Goal: Task Accomplishment & Management: Manage account settings

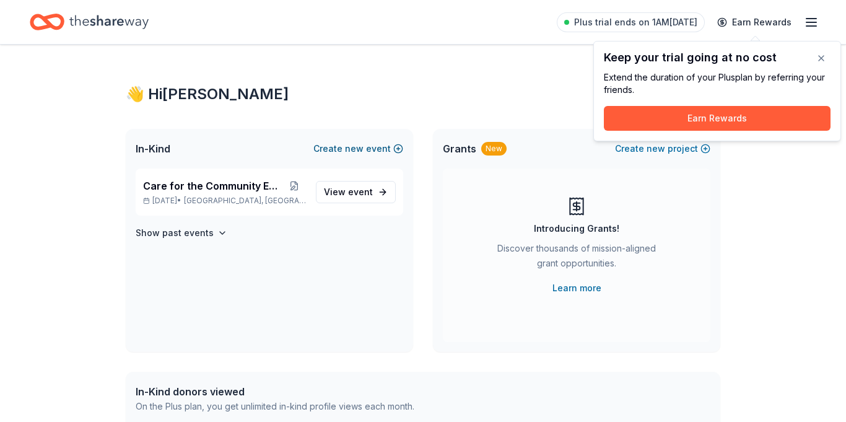
click at [380, 147] on button "Create new event" at bounding box center [358, 148] width 90 height 15
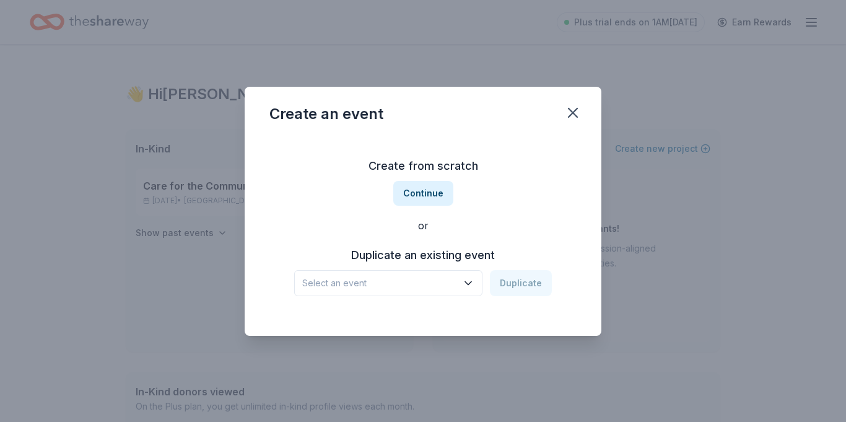
click at [471, 280] on icon "button" at bounding box center [468, 283] width 12 height 12
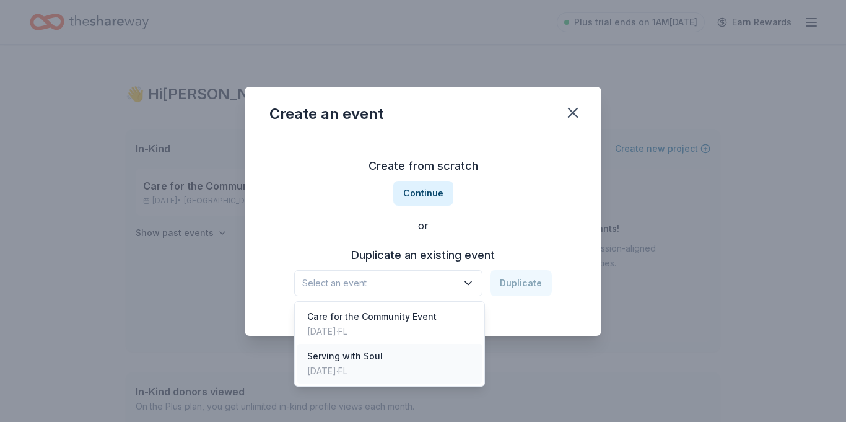
click at [370, 356] on div "Serving with Soul" at bounding box center [345, 356] width 76 height 15
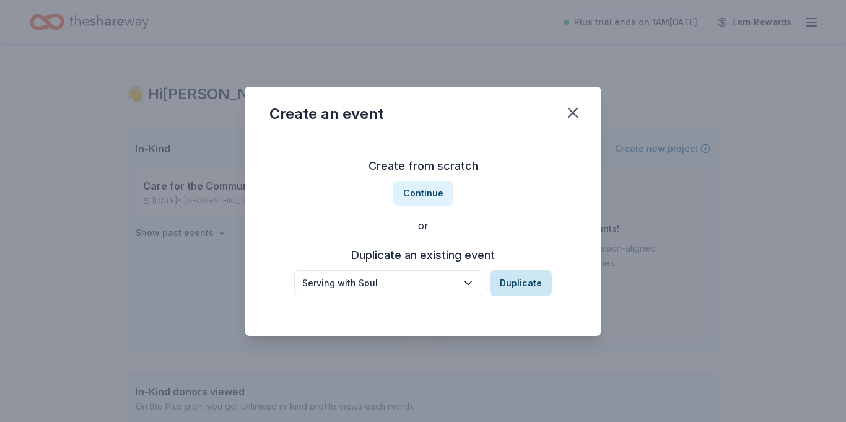
click at [524, 287] on button "Duplicate" at bounding box center [521, 283] width 62 height 26
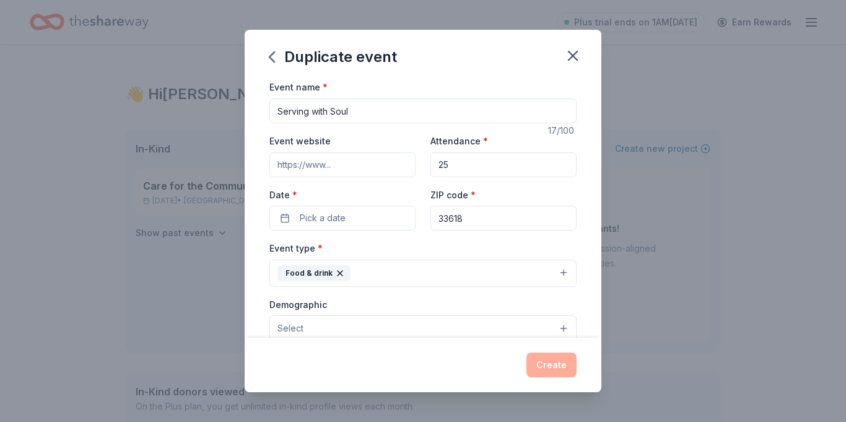
click at [568, 271] on button "Food & drink" at bounding box center [422, 272] width 307 height 27
click at [566, 271] on button "Food & drink" at bounding box center [422, 272] width 307 height 27
click at [565, 326] on button "Select" at bounding box center [422, 328] width 307 height 26
click at [565, 272] on div "Event type * Food & drink Demographic Select All genders Mostly men Mostly wome…" at bounding box center [422, 371] width 307 height 262
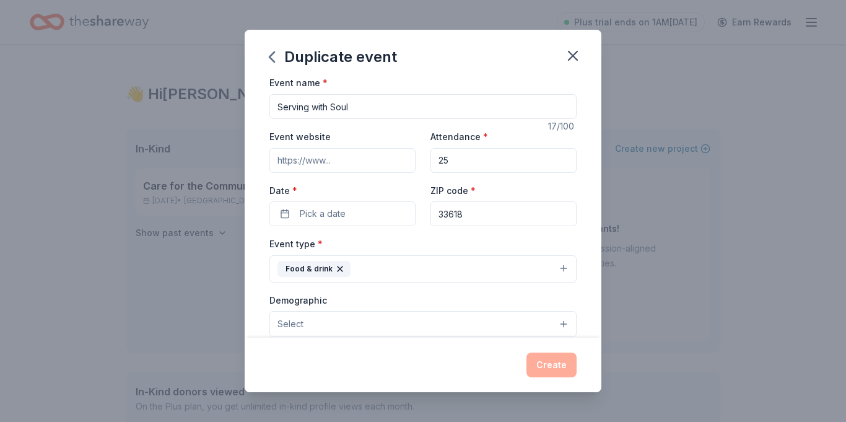
click at [562, 321] on button "Select" at bounding box center [422, 324] width 307 height 26
click at [566, 59] on div "Duplicate event Event name * Serving with Soul 17 /100 Event website Attendance…" at bounding box center [423, 211] width 357 height 362
click at [573, 56] on icon "button" at bounding box center [572, 55] width 9 height 9
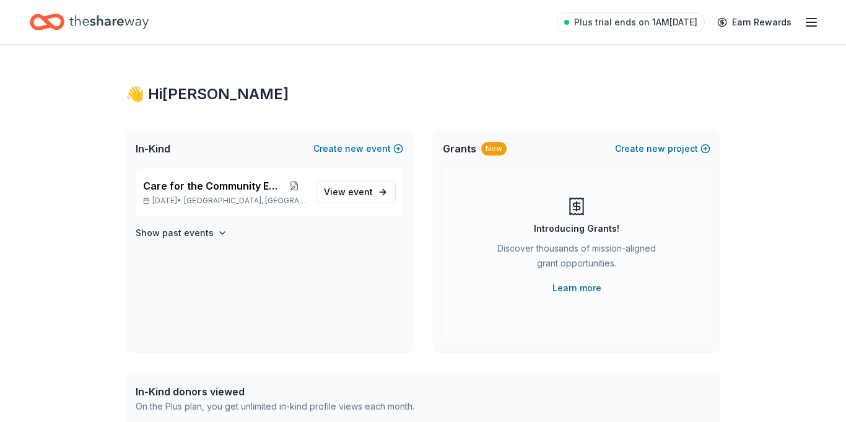
click at [116, 24] on icon "Home" at bounding box center [108, 21] width 79 height 25
click at [465, 151] on span "Grants" at bounding box center [459, 148] width 33 height 15
click at [89, 21] on icon "Home" at bounding box center [108, 21] width 79 height 25
click at [58, 21] on icon "Home" at bounding box center [47, 21] width 35 height 29
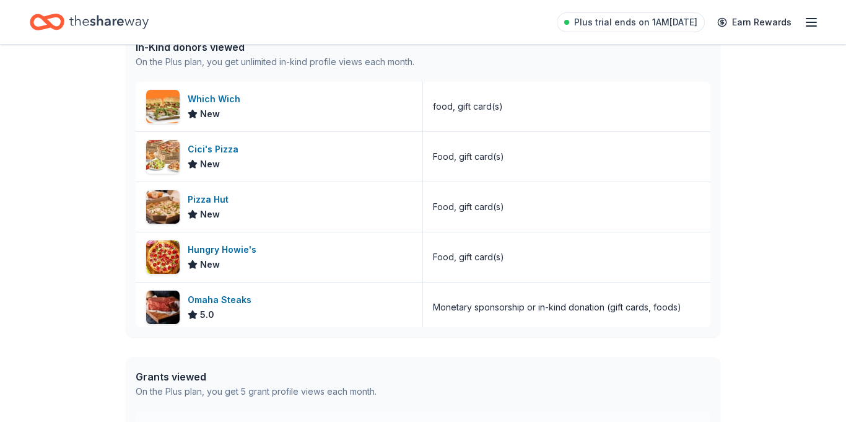
scroll to position [347, 0]
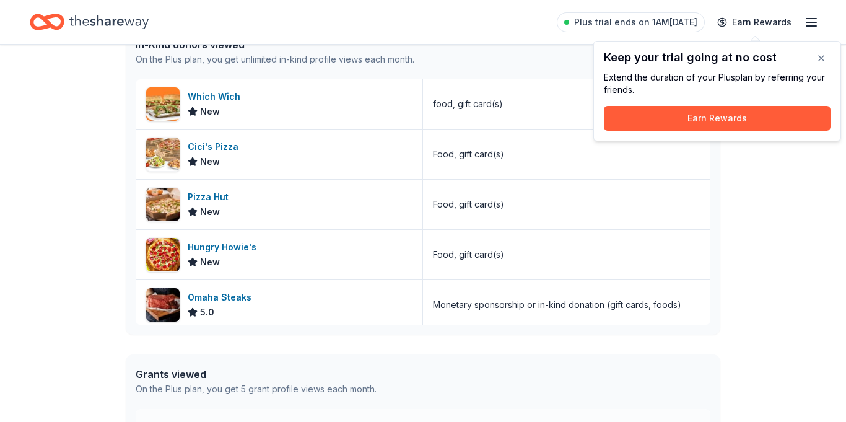
scroll to position [347, 0]
click at [784, 207] on div "👋 Hi [PERSON_NAME] In-Kind Create new event Care for the Community Event [DATE]…" at bounding box center [423, 130] width 846 height 864
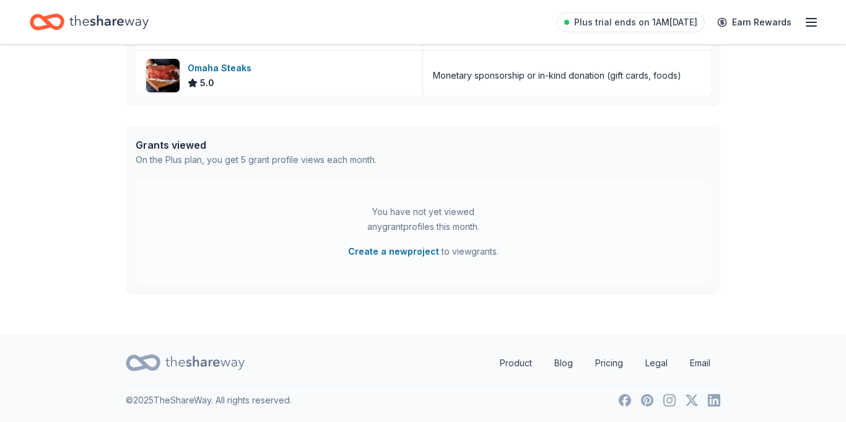
scroll to position [576, 0]
click at [652, 190] on div "You have not yet viewed any grant profiles this month. Create a new project to …" at bounding box center [423, 231] width 575 height 104
click at [422, 251] on button "Create a new project" at bounding box center [393, 250] width 91 height 15
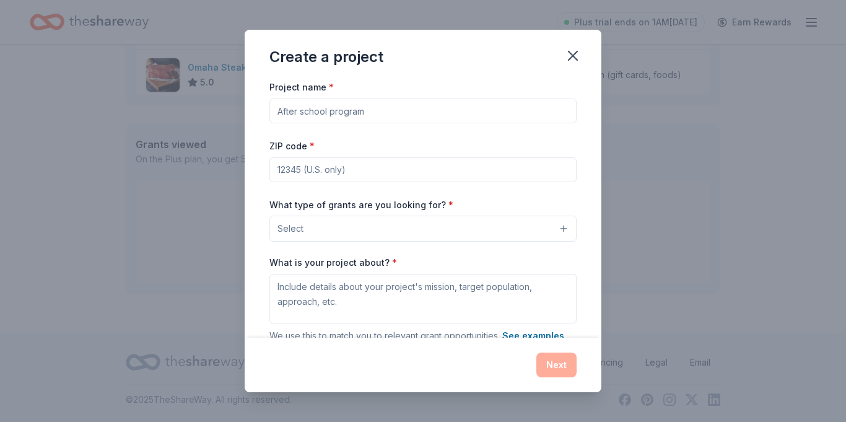
click at [561, 230] on button "Select" at bounding box center [422, 228] width 307 height 26
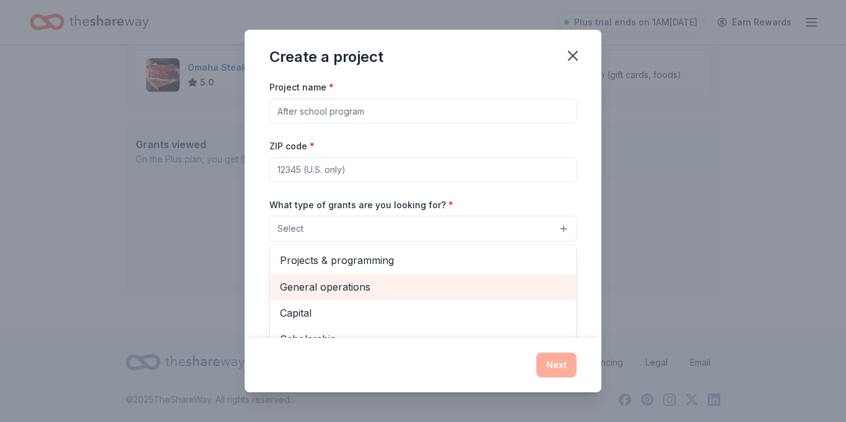
click at [495, 282] on span "General operations" at bounding box center [423, 287] width 286 height 16
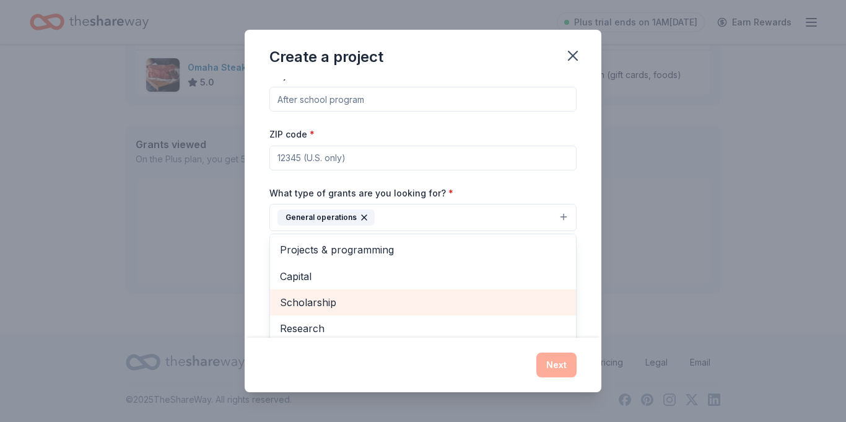
scroll to position [0, 0]
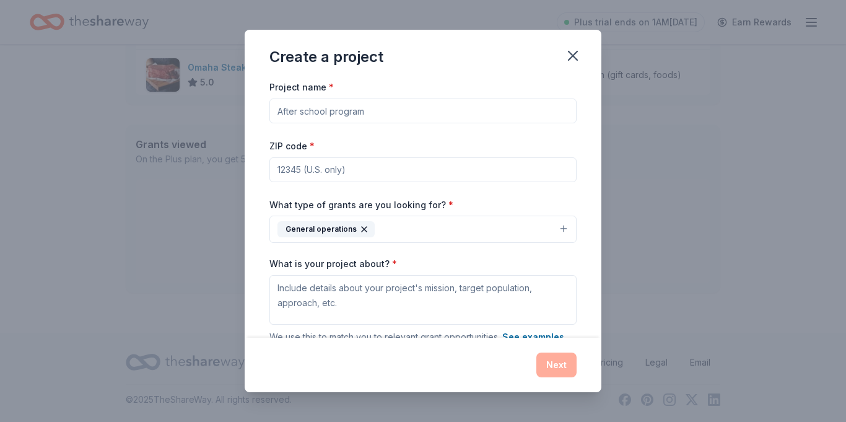
click at [359, 229] on icon "button" at bounding box center [364, 229] width 10 height 10
click at [576, 55] on icon "button" at bounding box center [572, 55] width 17 height 17
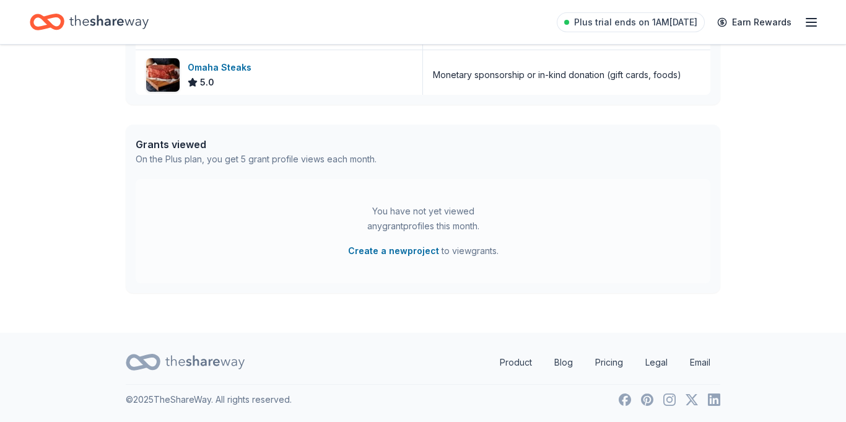
click at [589, 164] on div "Grants viewed On the Plus plan, you get 5 grant profile views each month." at bounding box center [423, 151] width 594 height 54
